Goal: Navigation & Orientation: Understand site structure

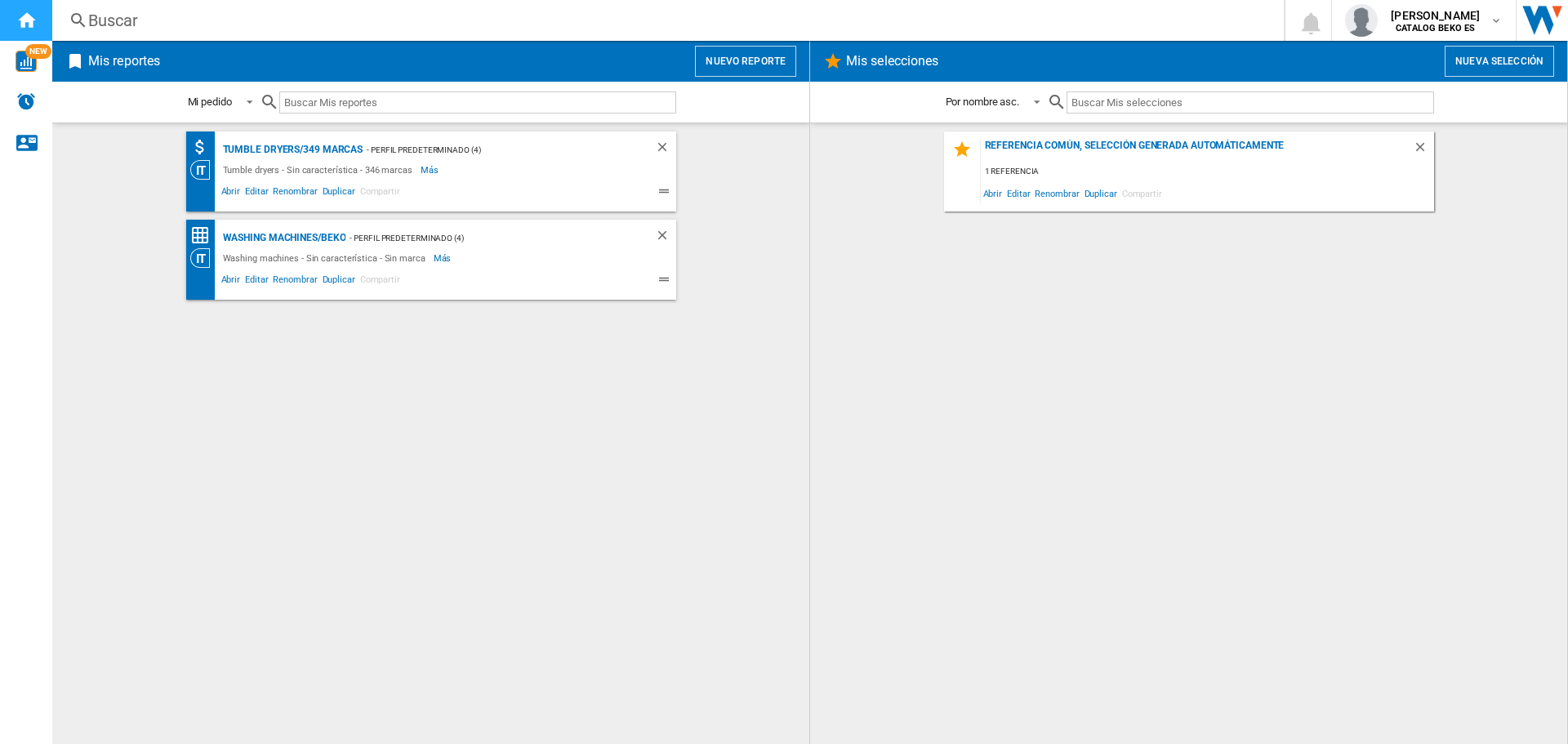
click at [11, 14] on div "Inicio" at bounding box center [26, 20] width 52 height 40
click at [26, 61] on img "WiseCard" at bounding box center [25, 61] width 21 height 21
